Goal: Information Seeking & Learning: Learn about a topic

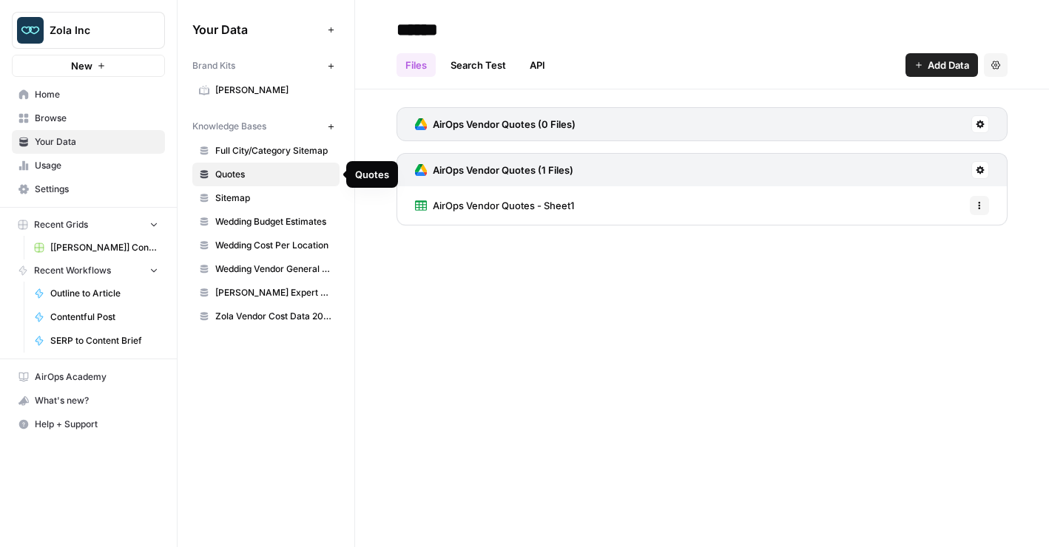
click at [294, 215] on span "Wedding Budget Estimates" at bounding box center [274, 221] width 118 height 13
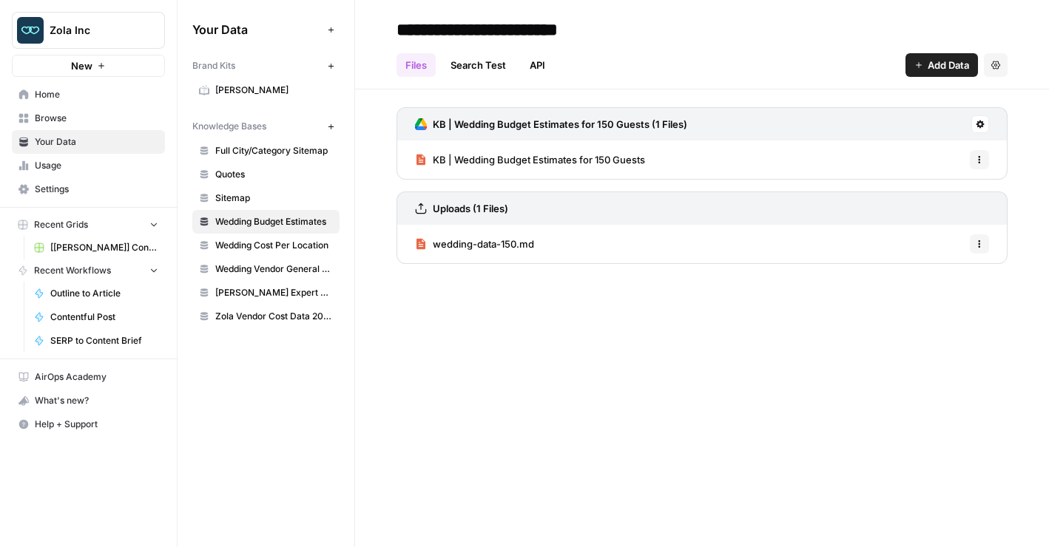
click at [484, 241] on span "wedding-data-150.md" at bounding box center [483, 244] width 101 height 15
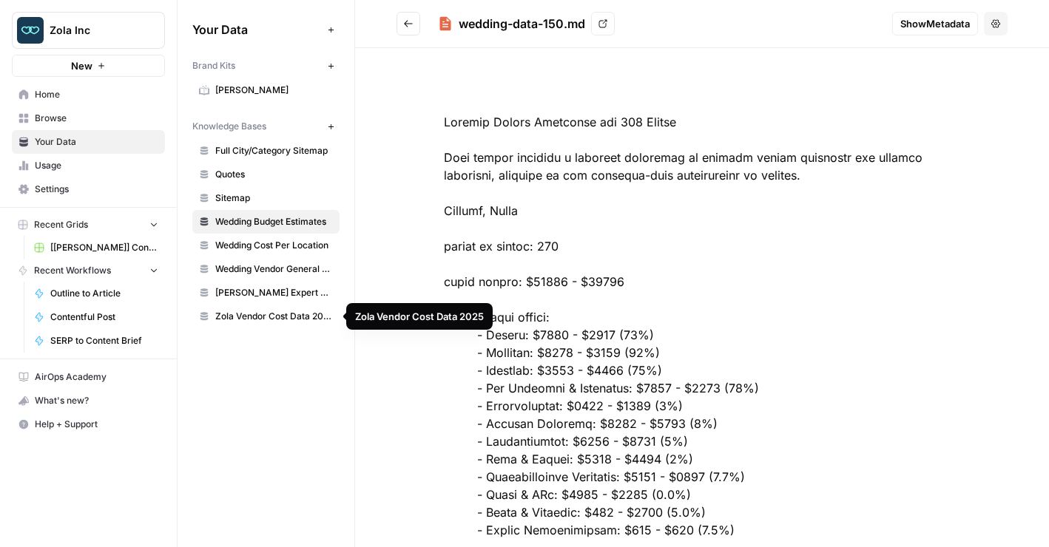
click at [294, 317] on span "Zola Vendor Cost Data 2025" at bounding box center [274, 316] width 118 height 13
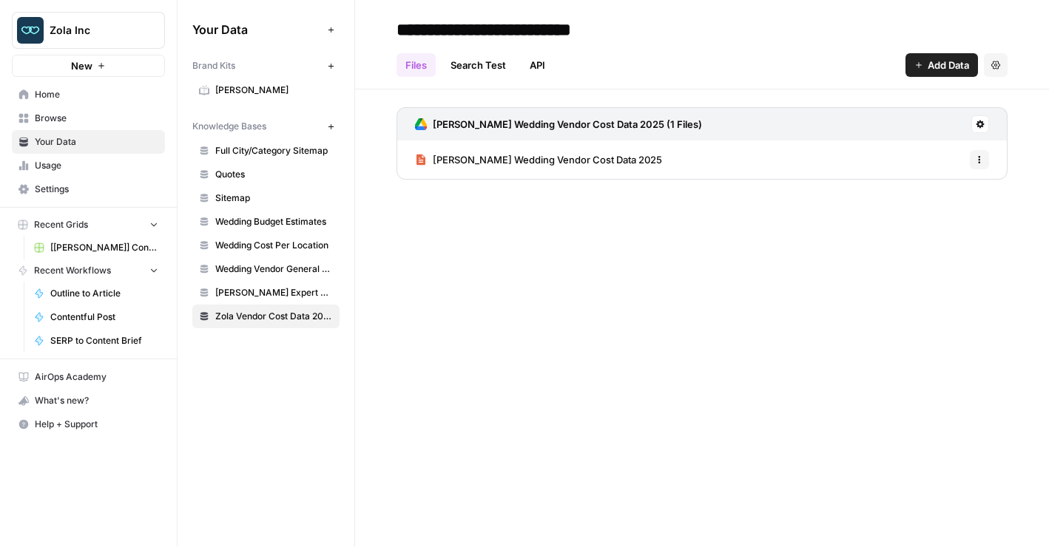
click at [527, 164] on span "[PERSON_NAME] Wedding Vendor Cost Data 2025" at bounding box center [547, 159] width 229 height 15
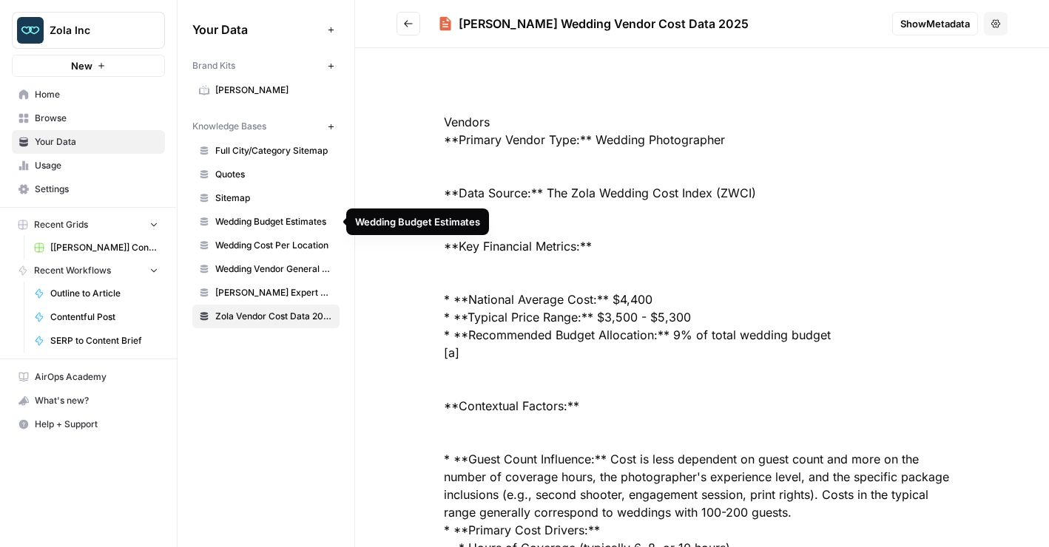
click at [288, 222] on span "Wedding Budget Estimates" at bounding box center [274, 221] width 118 height 13
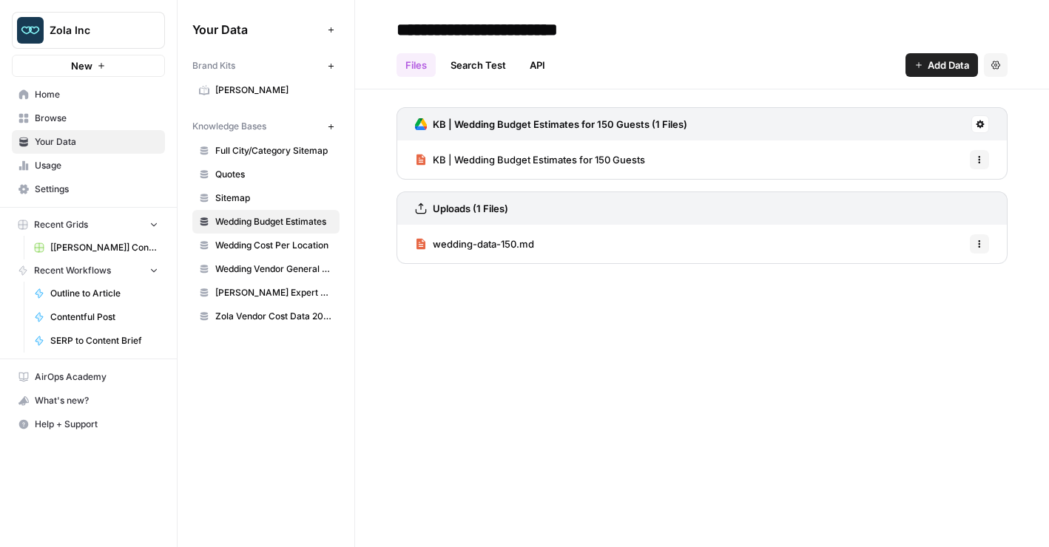
click at [508, 161] on span "KB | Wedding Budget Estimates for 150 Guests" at bounding box center [539, 159] width 212 height 15
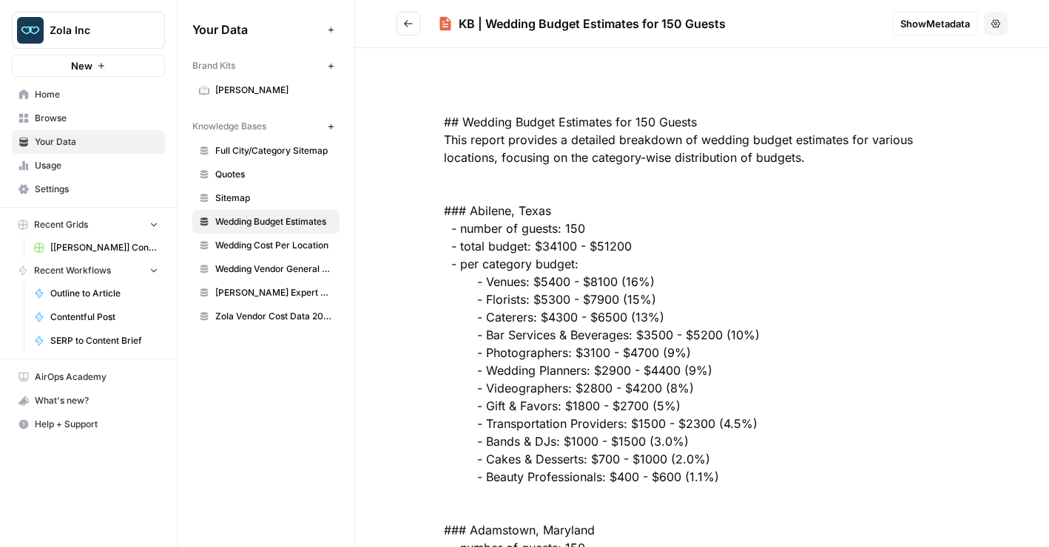
click at [402, 22] on button "Go back" at bounding box center [408, 24] width 24 height 24
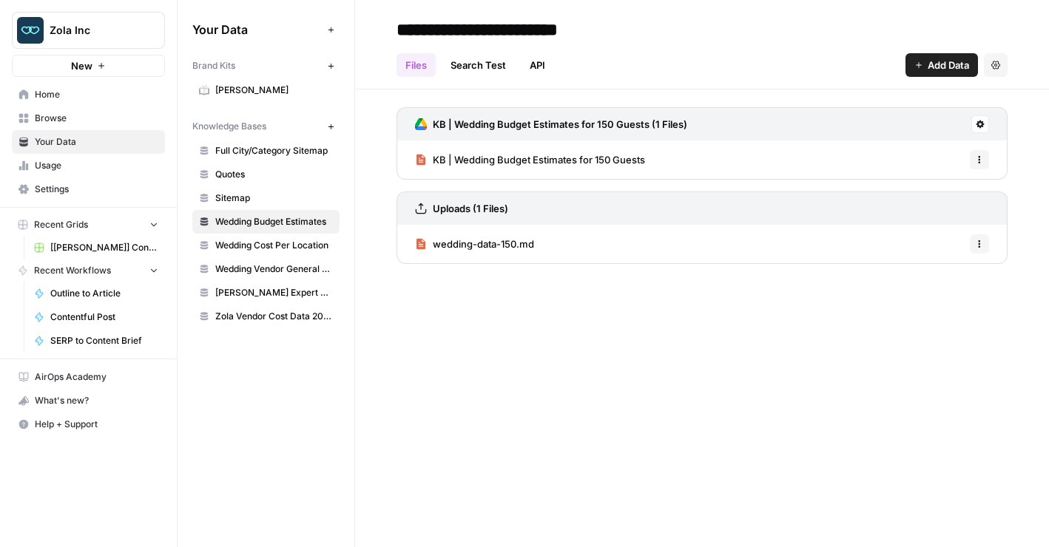
click at [290, 154] on span "Full City/Category Sitemap" at bounding box center [274, 150] width 118 height 13
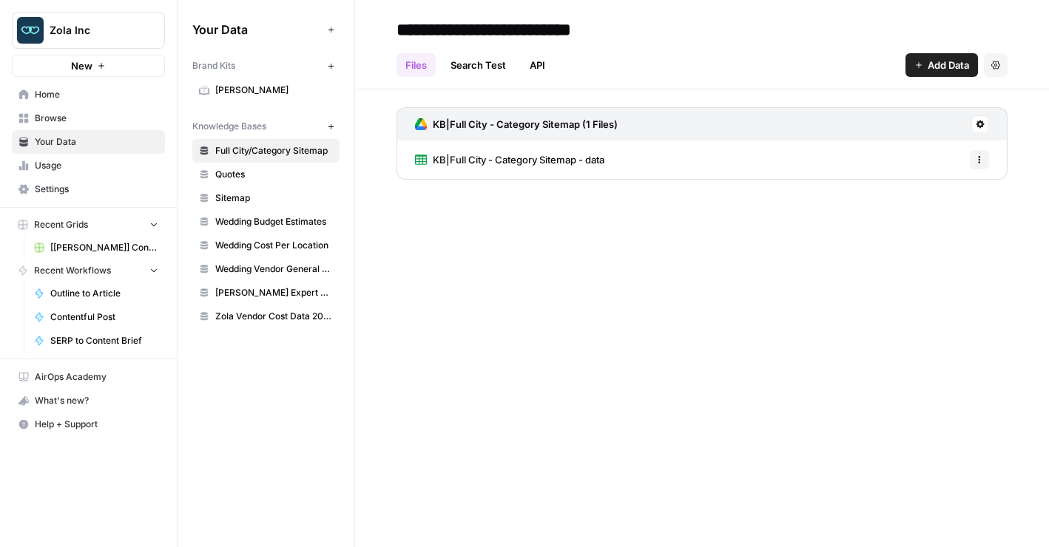
click at [279, 175] on span "Quotes" at bounding box center [274, 174] width 118 height 13
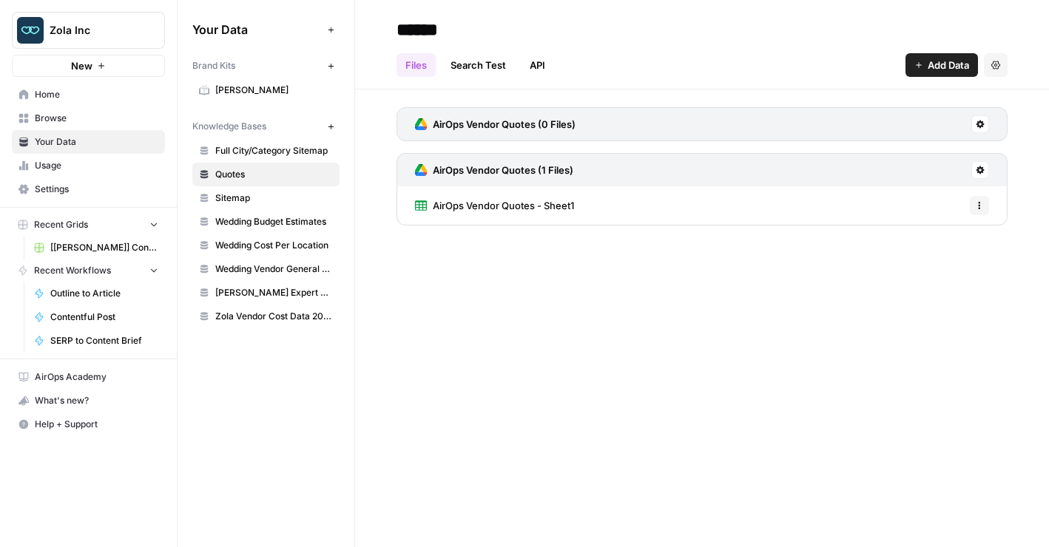
click at [270, 193] on span "Sitemap" at bounding box center [274, 198] width 118 height 13
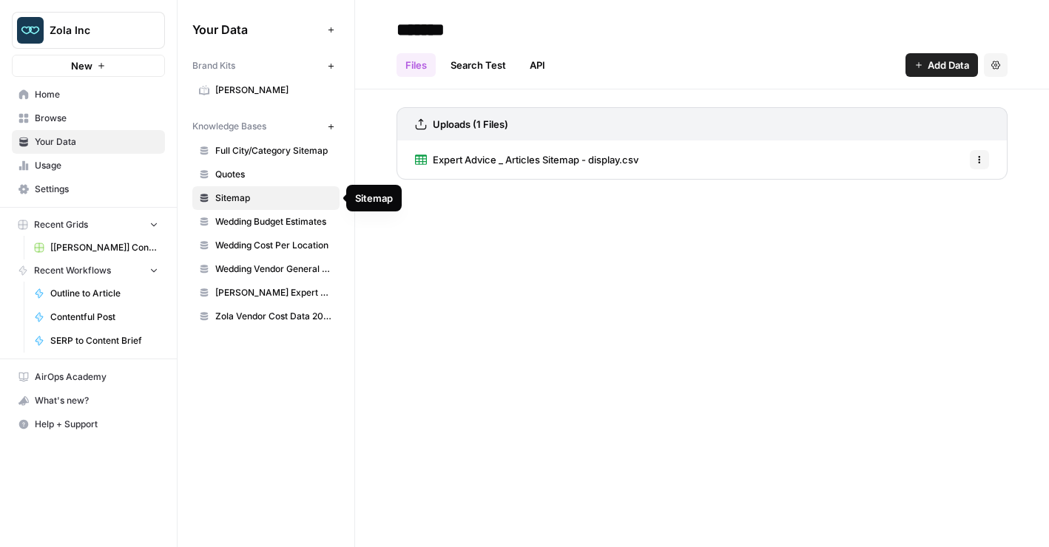
click at [272, 216] on span "Wedding Budget Estimates" at bounding box center [274, 221] width 118 height 13
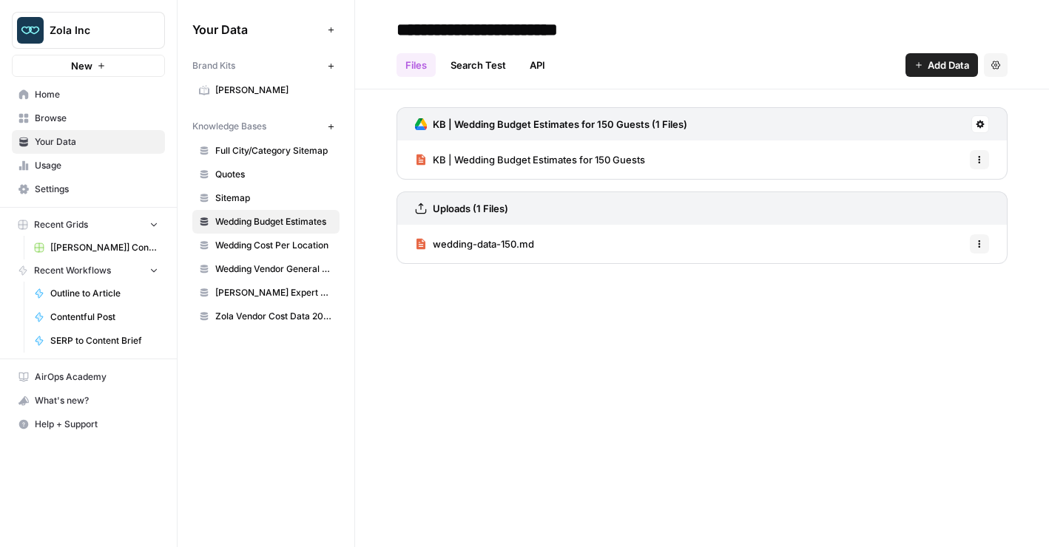
click at [476, 243] on span "wedding-data-150.md" at bounding box center [483, 244] width 101 height 15
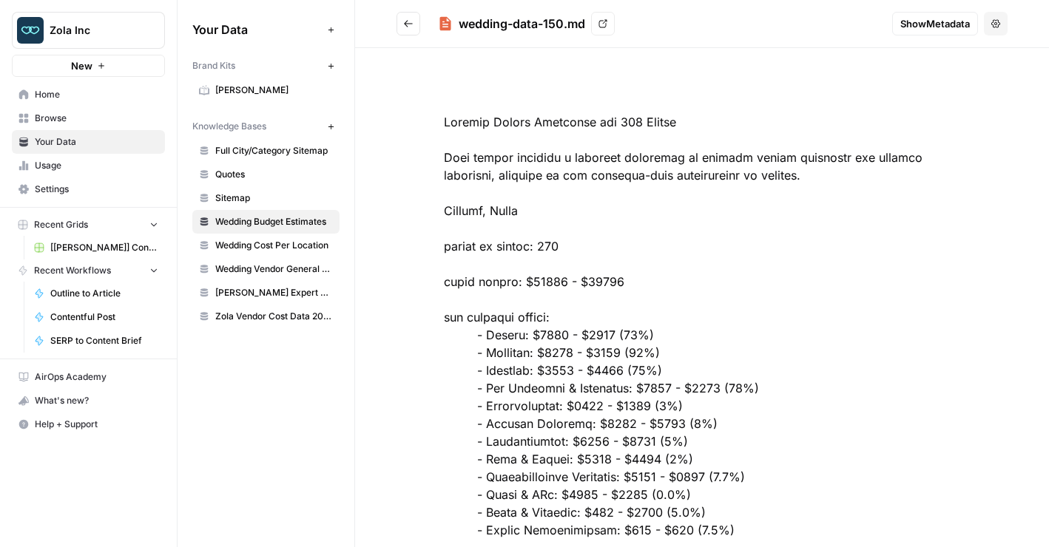
click at [399, 16] on button "Go back" at bounding box center [408, 24] width 24 height 24
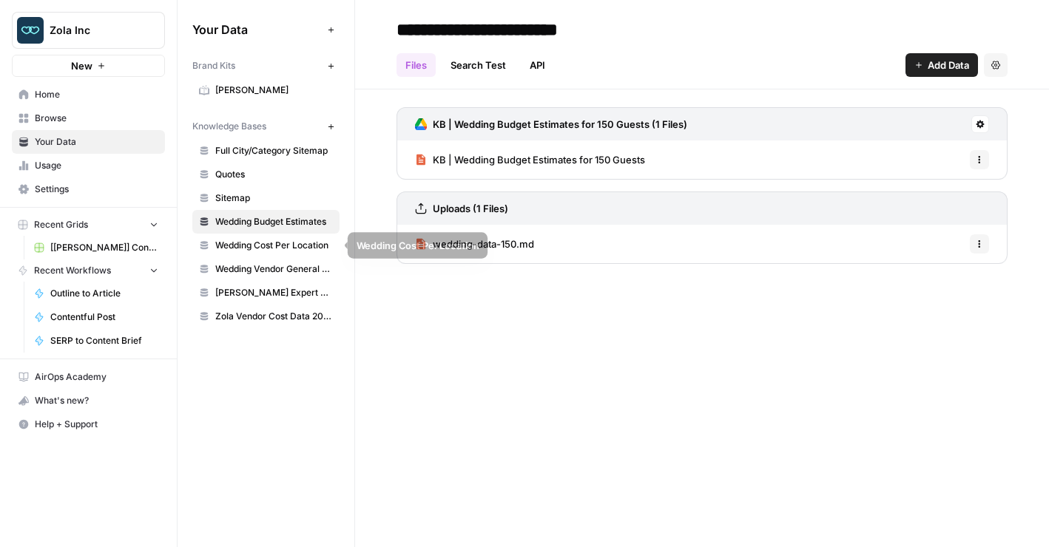
click at [280, 252] on link "Wedding Cost Per Location" at bounding box center [265, 246] width 147 height 24
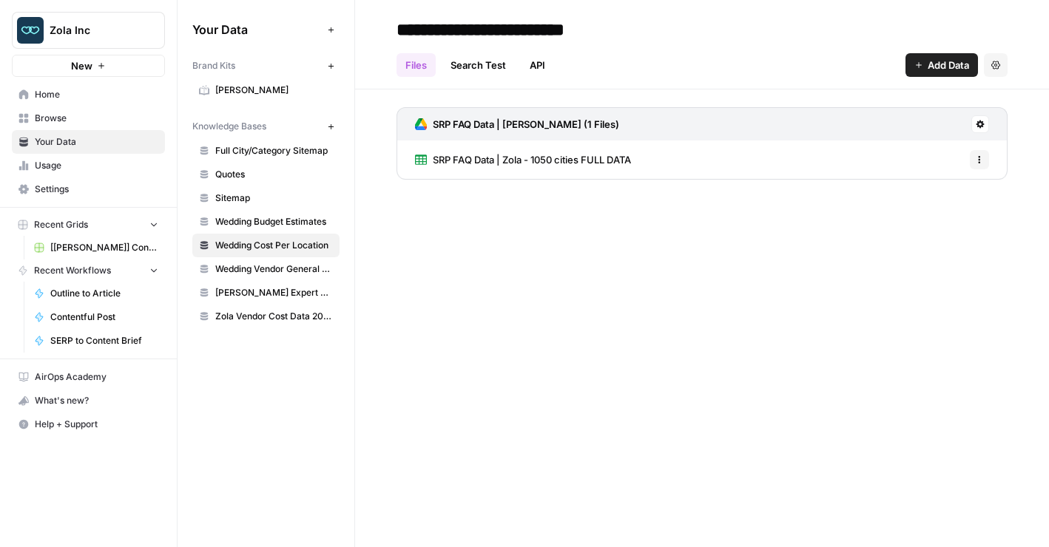
click at [489, 161] on span "SRP FAQ Data | Zola - 1050 cities FULL DATA" at bounding box center [532, 159] width 198 height 15
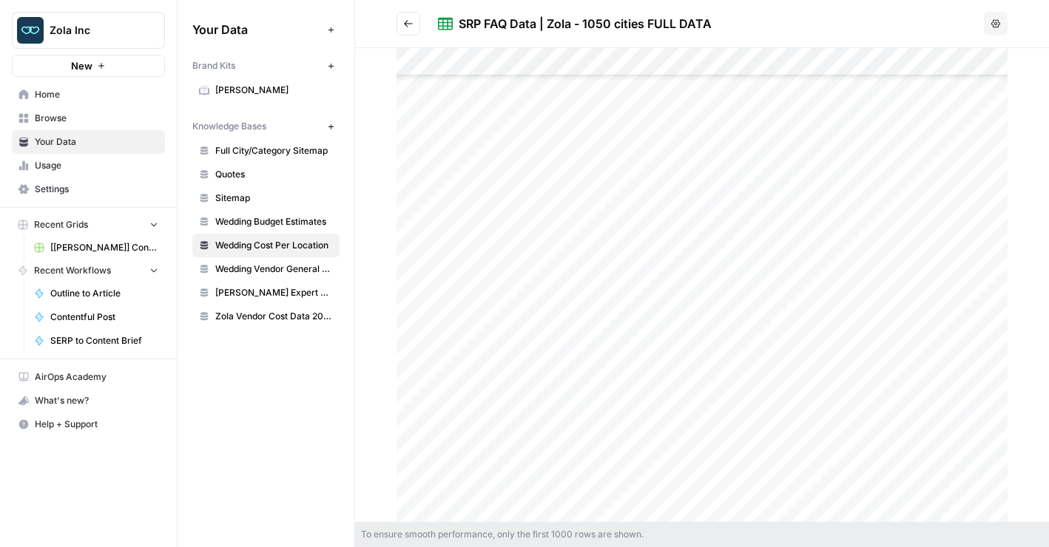
scroll to position [24703, 0]
click at [280, 274] on span "Wedding Vendor General Sitemap" at bounding box center [274, 269] width 118 height 13
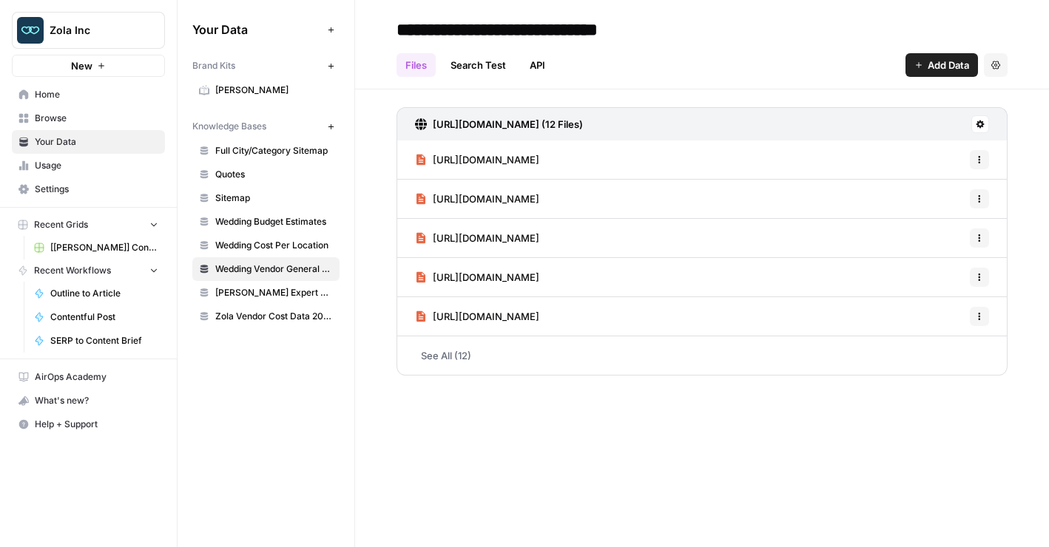
click at [468, 354] on link "See All (12)" at bounding box center [701, 356] width 611 height 38
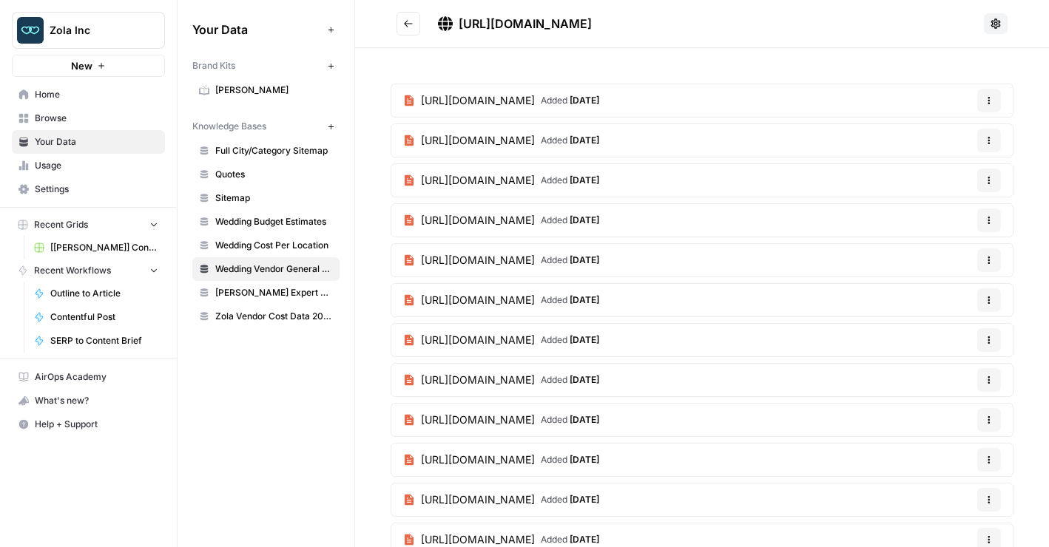
click at [535, 103] on span "[URL][DOMAIN_NAME]" at bounding box center [478, 100] width 114 height 15
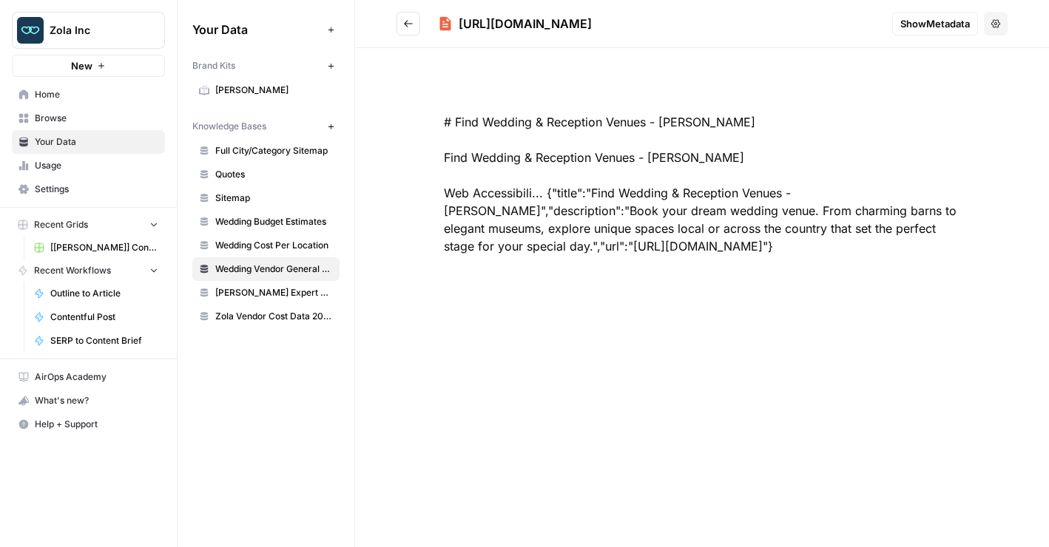
click at [412, 27] on icon "Go back" at bounding box center [408, 23] width 10 height 10
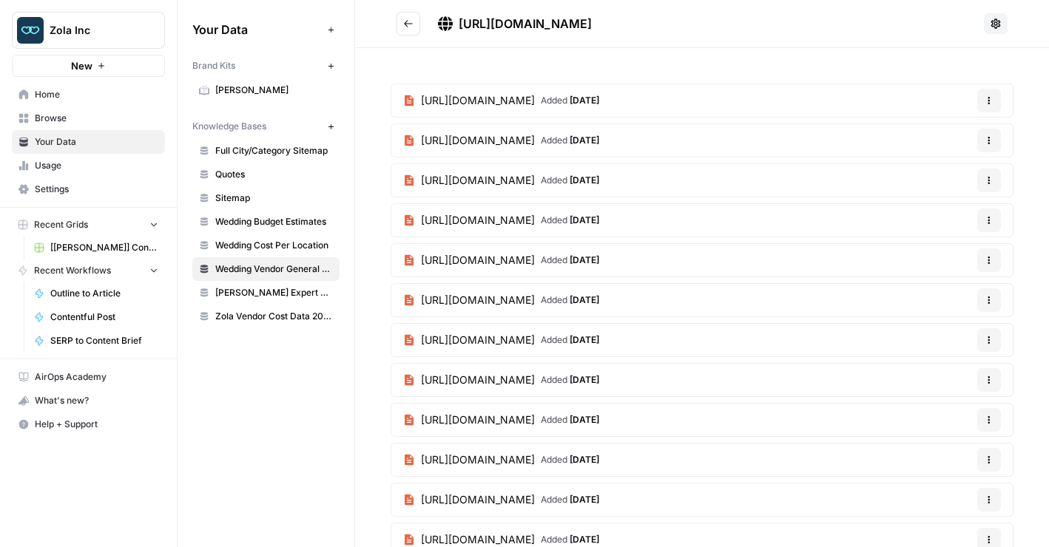
scroll to position [51, 0]
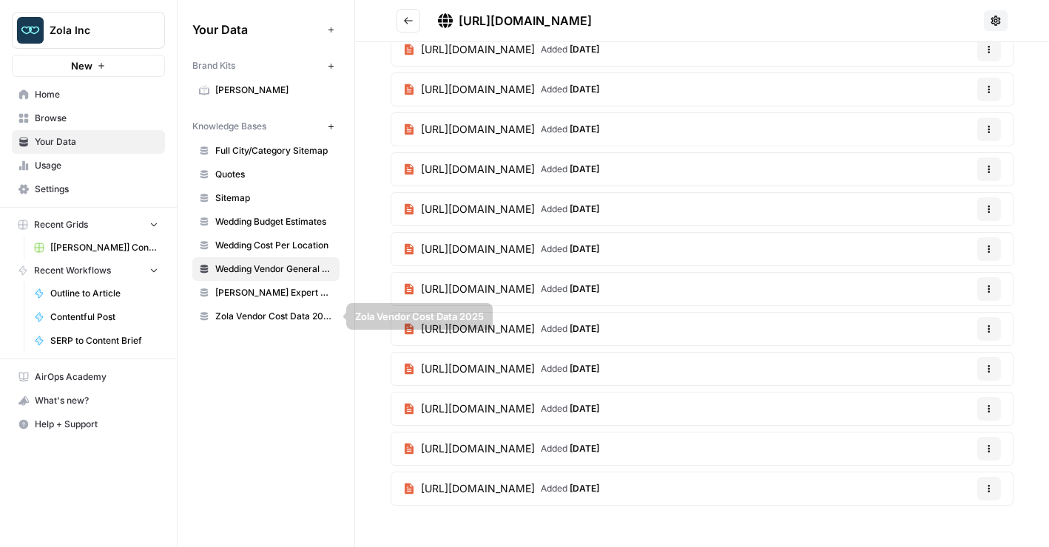
click at [294, 290] on span "[PERSON_NAME] Expert Advice Articles" at bounding box center [274, 292] width 118 height 13
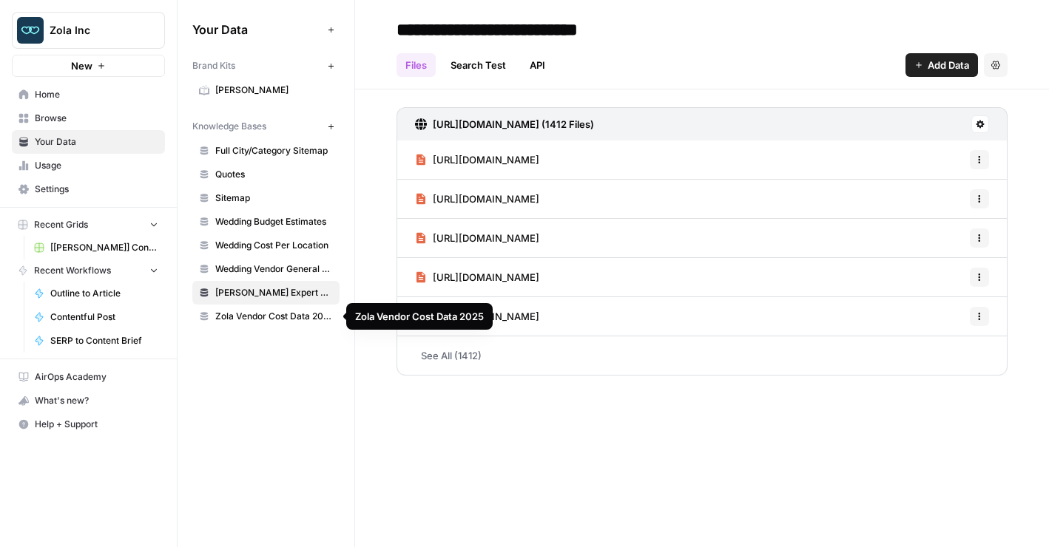
click at [274, 319] on span "Zola Vendor Cost Data 2025" at bounding box center [274, 316] width 118 height 13
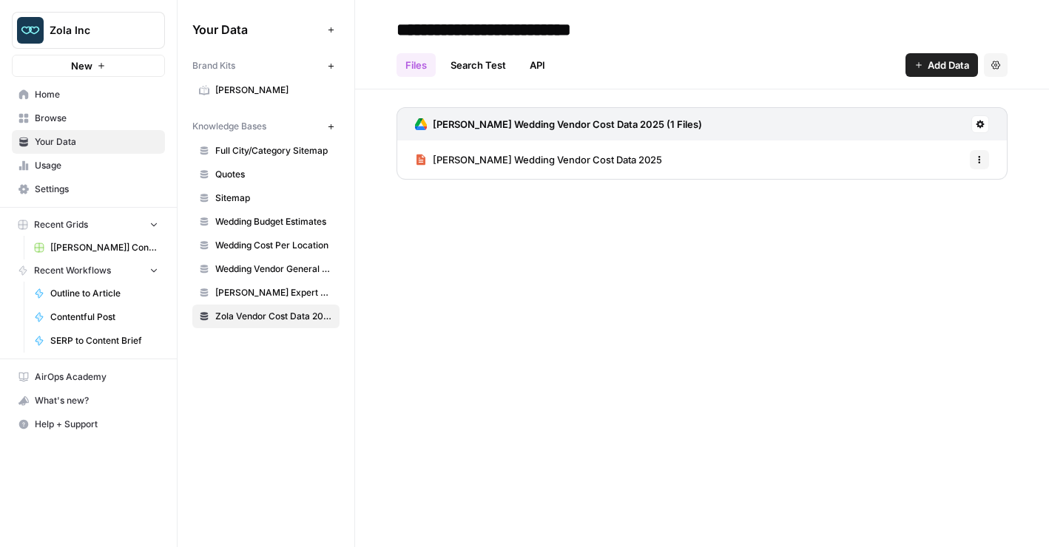
click at [502, 166] on span "[PERSON_NAME] Wedding Vendor Cost Data 2025" at bounding box center [547, 159] width 229 height 15
